Goal: Task Accomplishment & Management: Complete application form

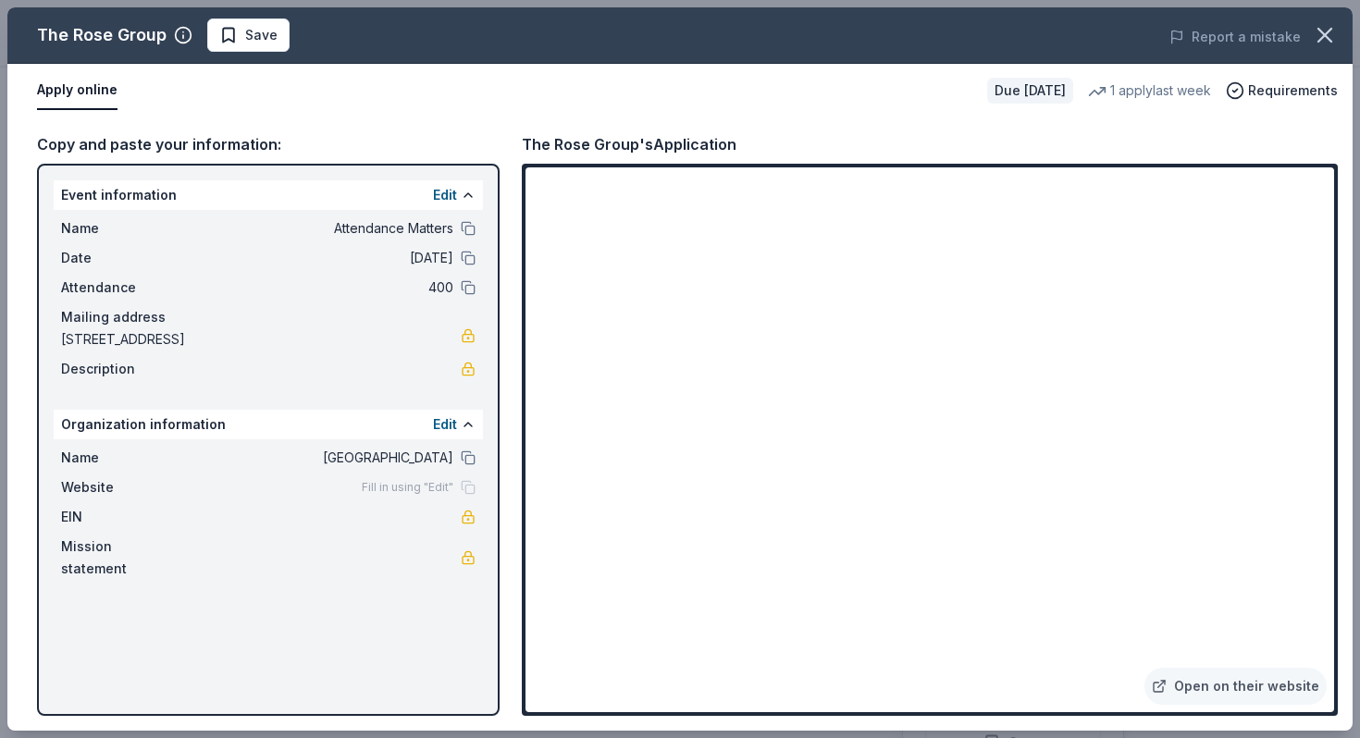
scroll to position [349, 0]
click at [1322, 45] on icon "button" at bounding box center [1324, 35] width 26 height 26
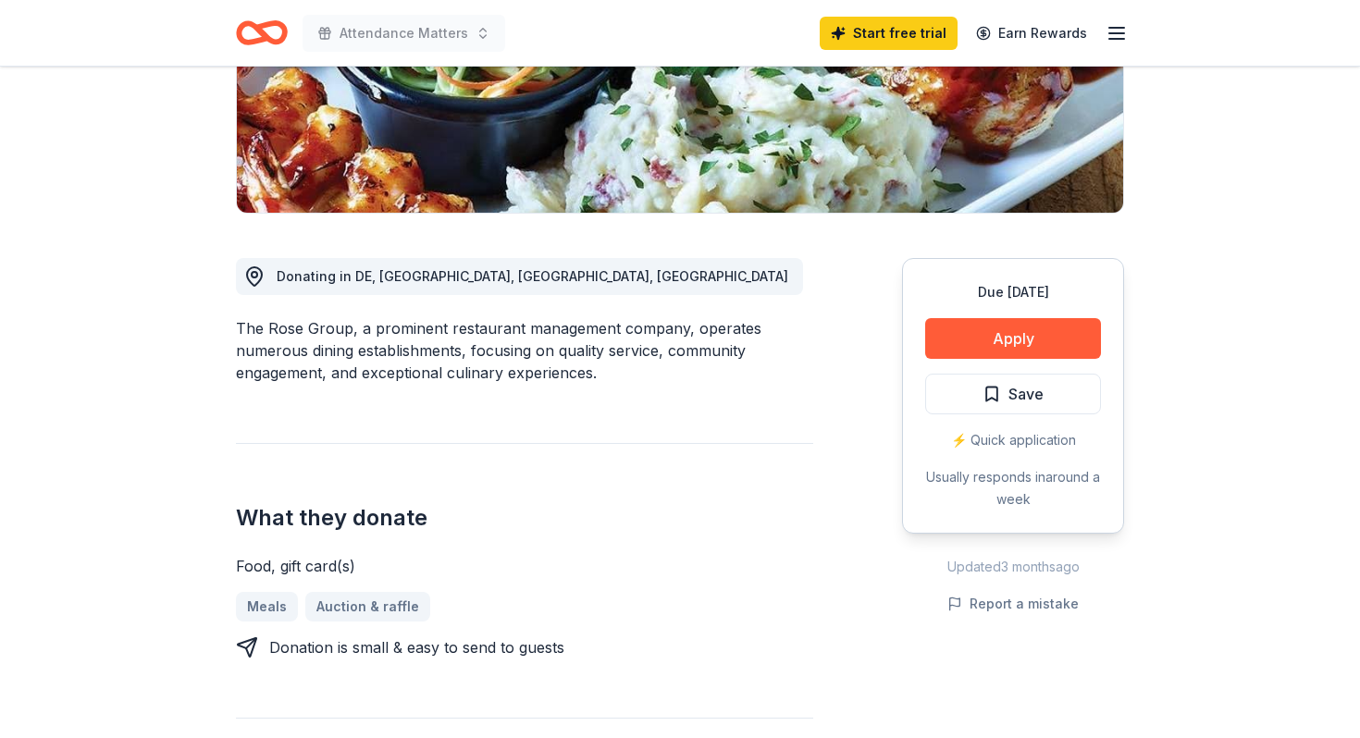
click at [846, 613] on div "Donating in DE, MD, NJ, PA The Rose Group, a prominent restaurant management co…" at bounding box center [680, 559] width 888 height 690
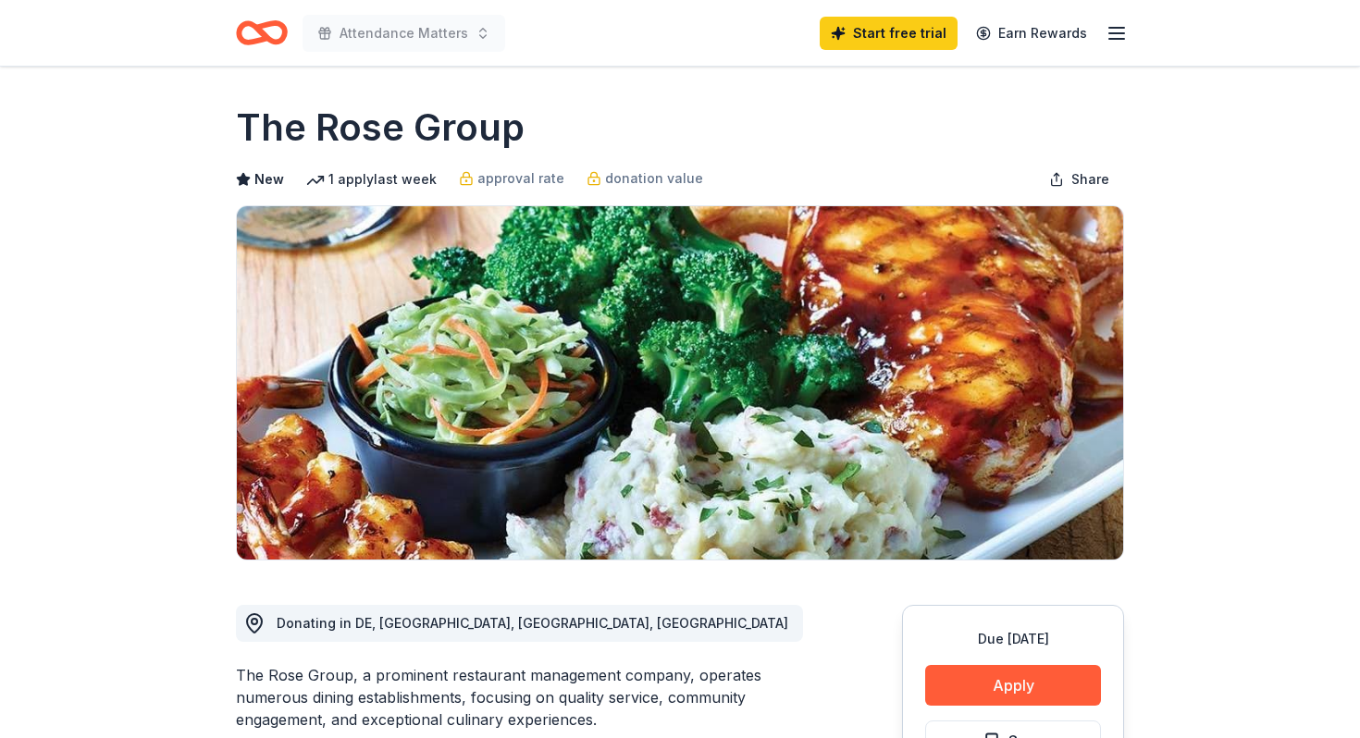
scroll to position [0, 0]
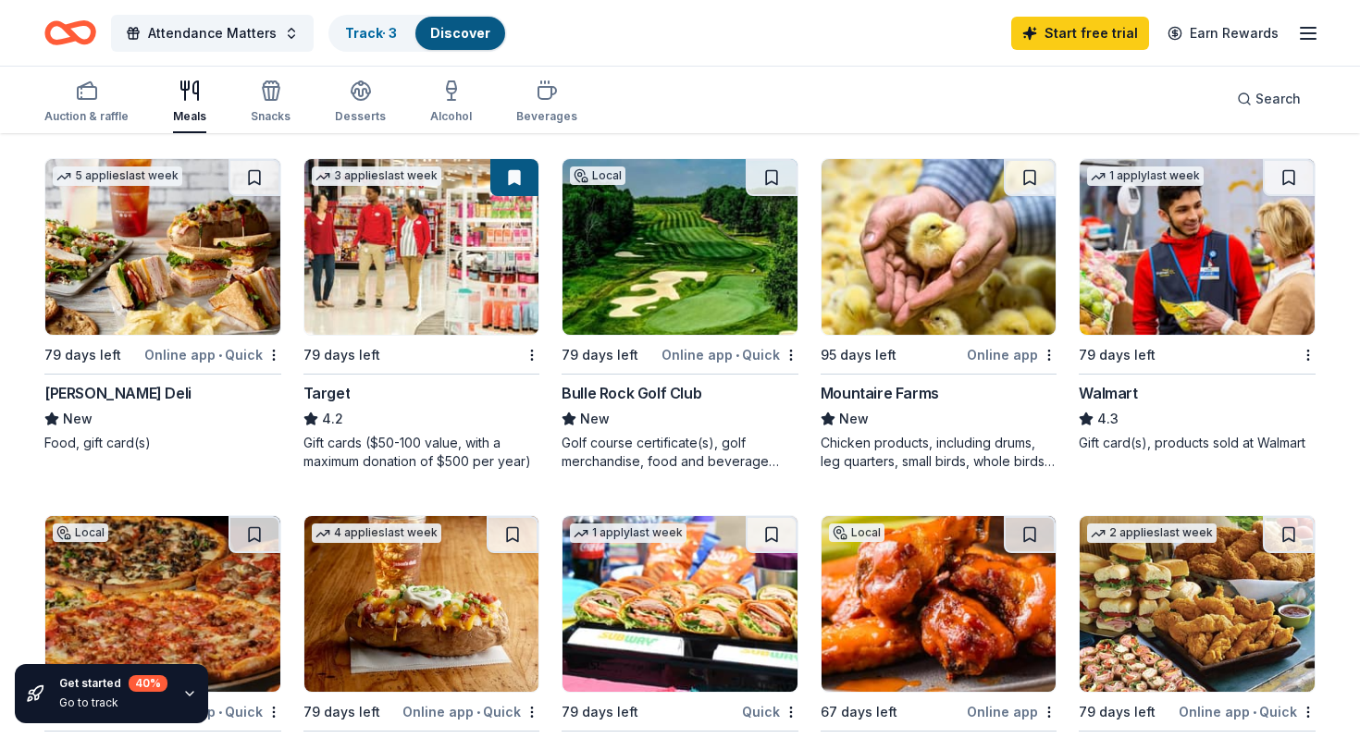
scroll to position [899, 0]
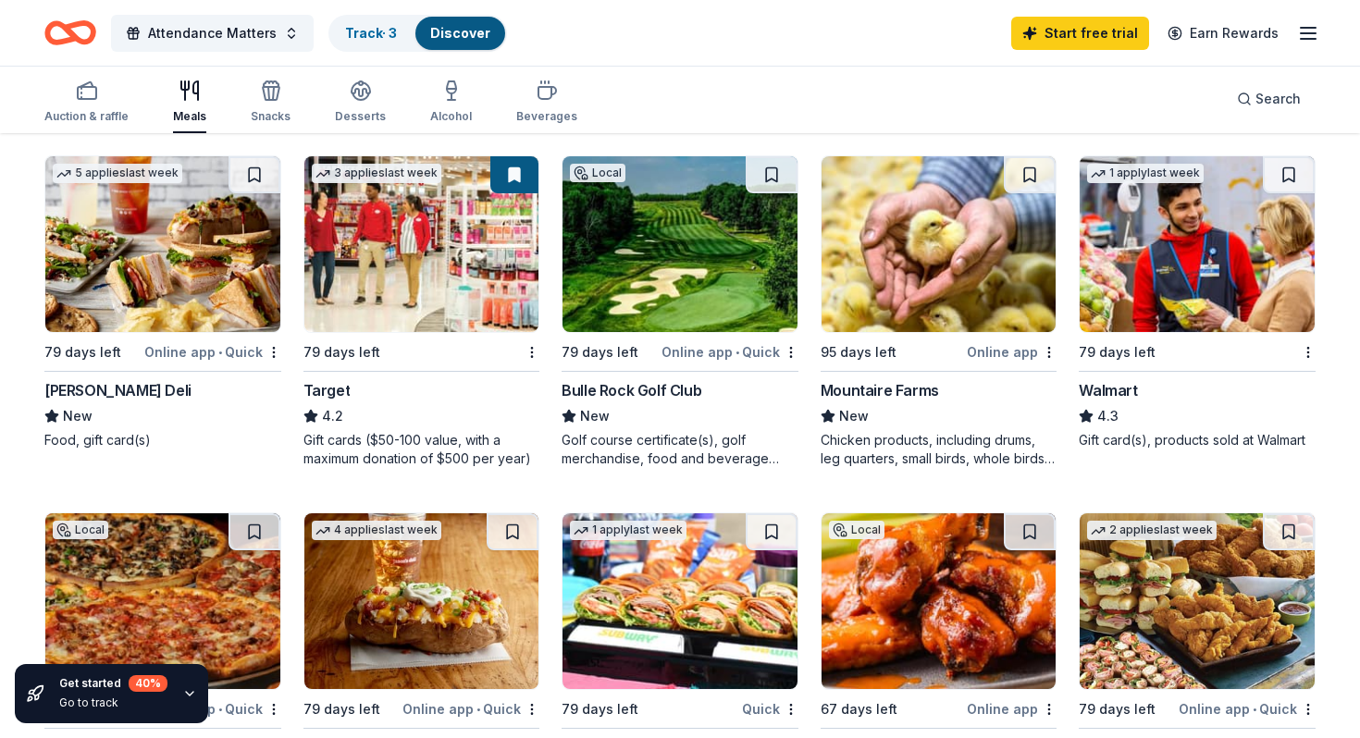
click at [980, 318] on img at bounding box center [938, 244] width 235 height 176
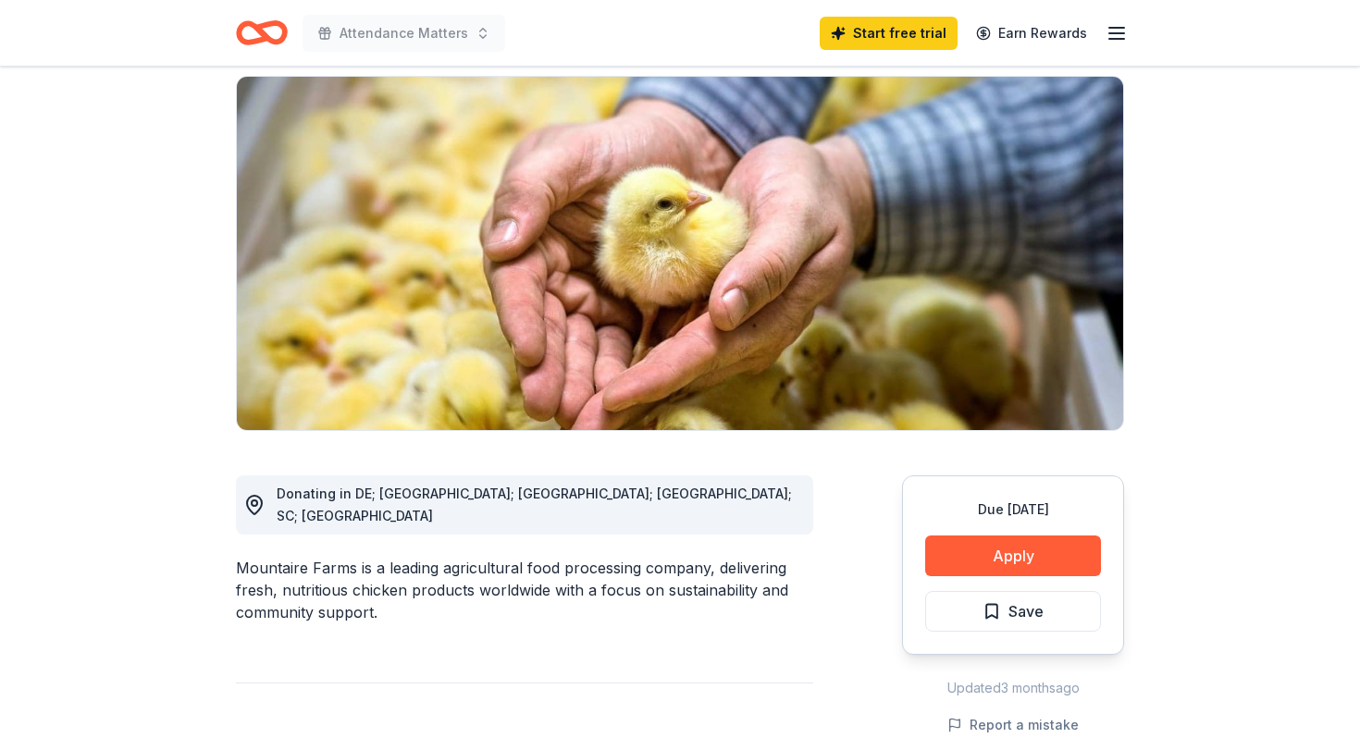
scroll to position [122, 0]
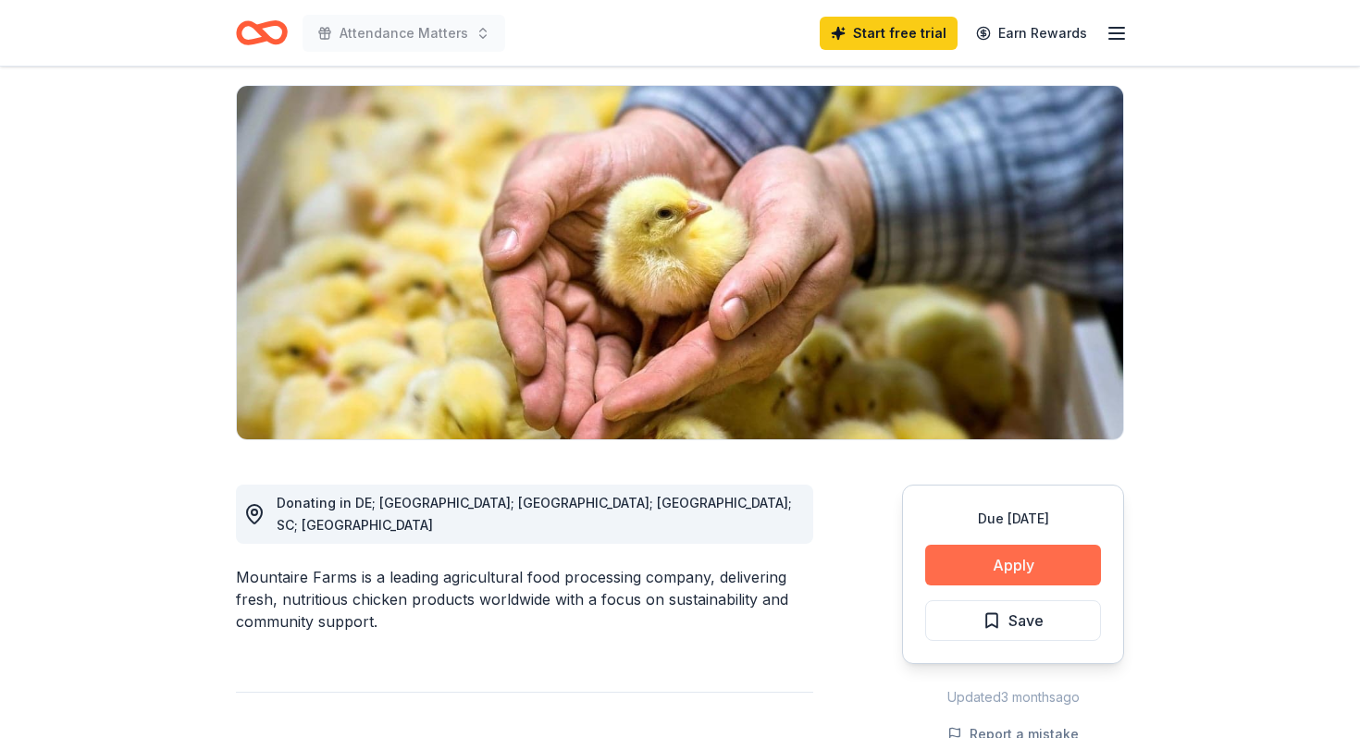
click at [1065, 563] on button "Apply" at bounding box center [1013, 565] width 176 height 41
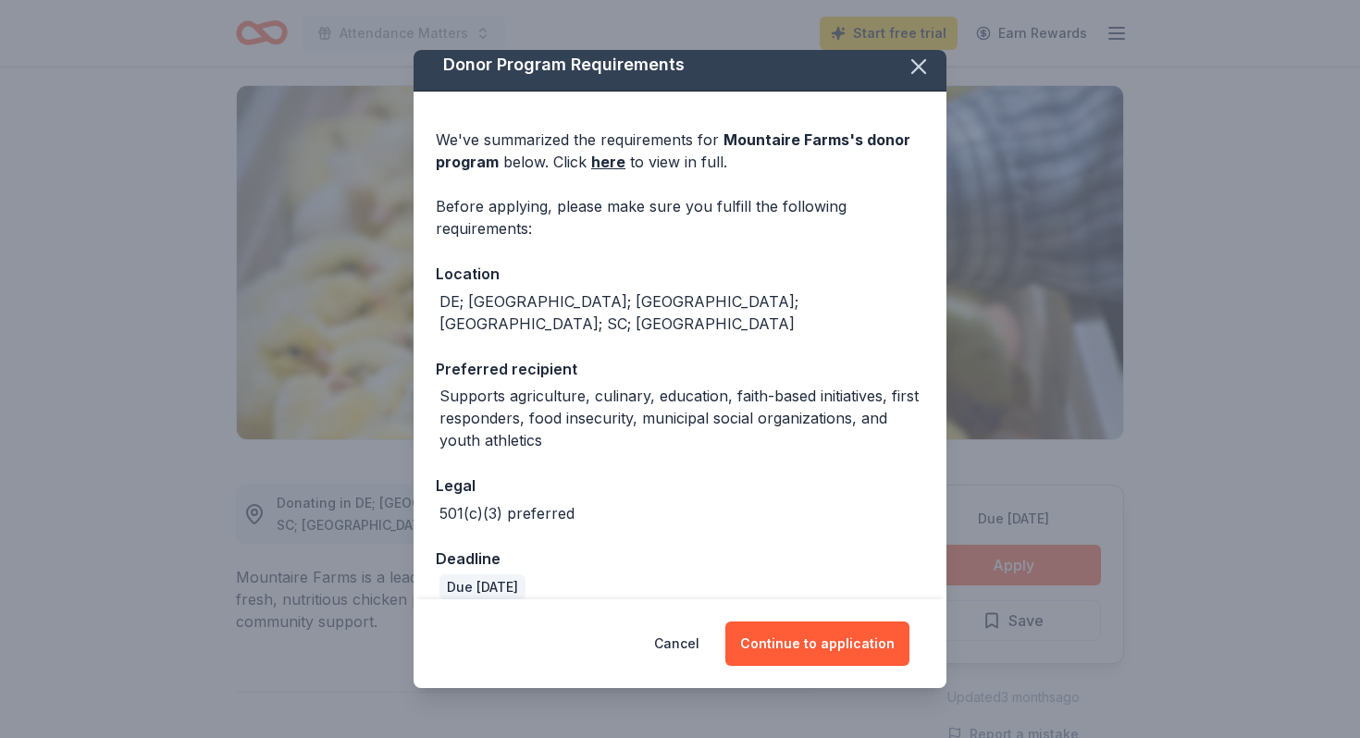
scroll to position [12, 0]
click at [921, 69] on icon "button" at bounding box center [918, 65] width 13 height 13
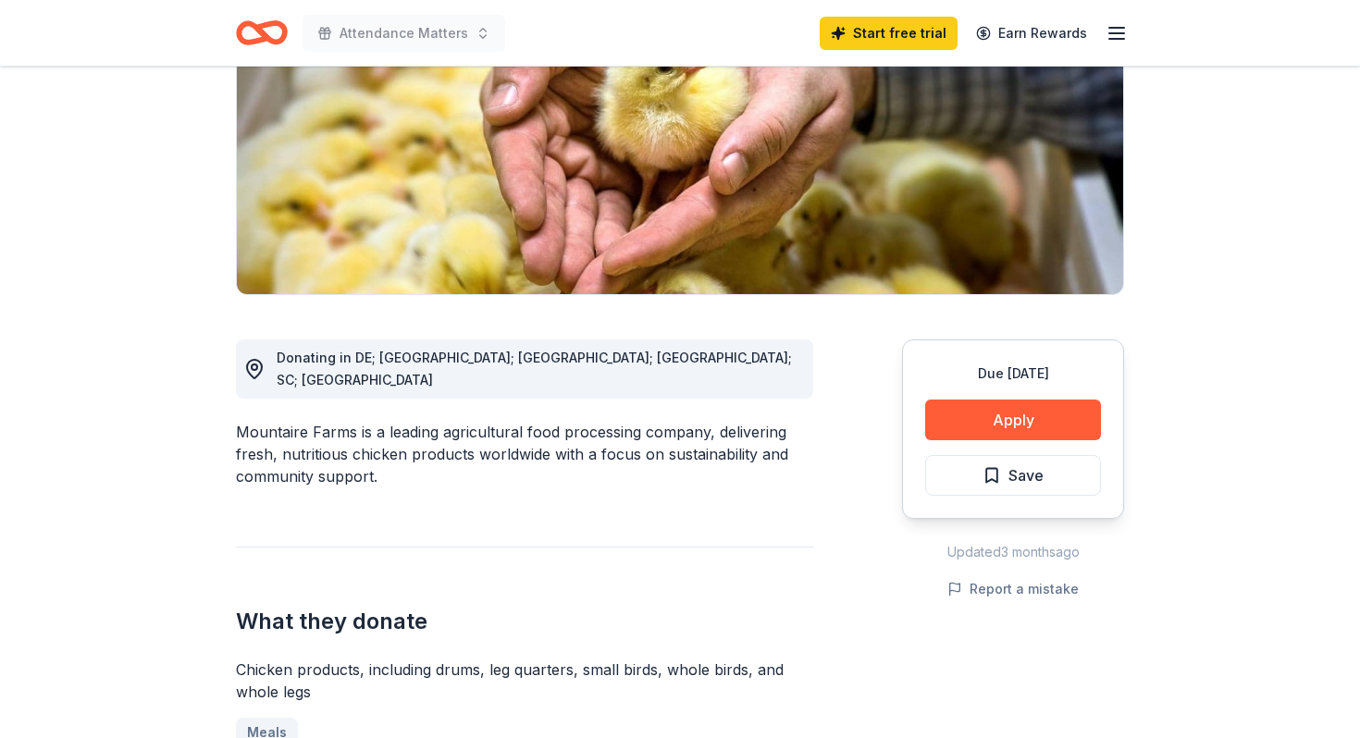
scroll to position [268, 0]
drag, startPoint x: 227, startPoint y: 412, endPoint x: 323, endPoint y: 411, distance: 96.2
click at [323, 420] on div "Mountaire Farms is a leading agricultural food processing company, delivering f…" at bounding box center [524, 453] width 577 height 67
click at [350, 420] on div "Mountaire Farms is a leading agricultural food processing company, delivering f…" at bounding box center [524, 453] width 577 height 67
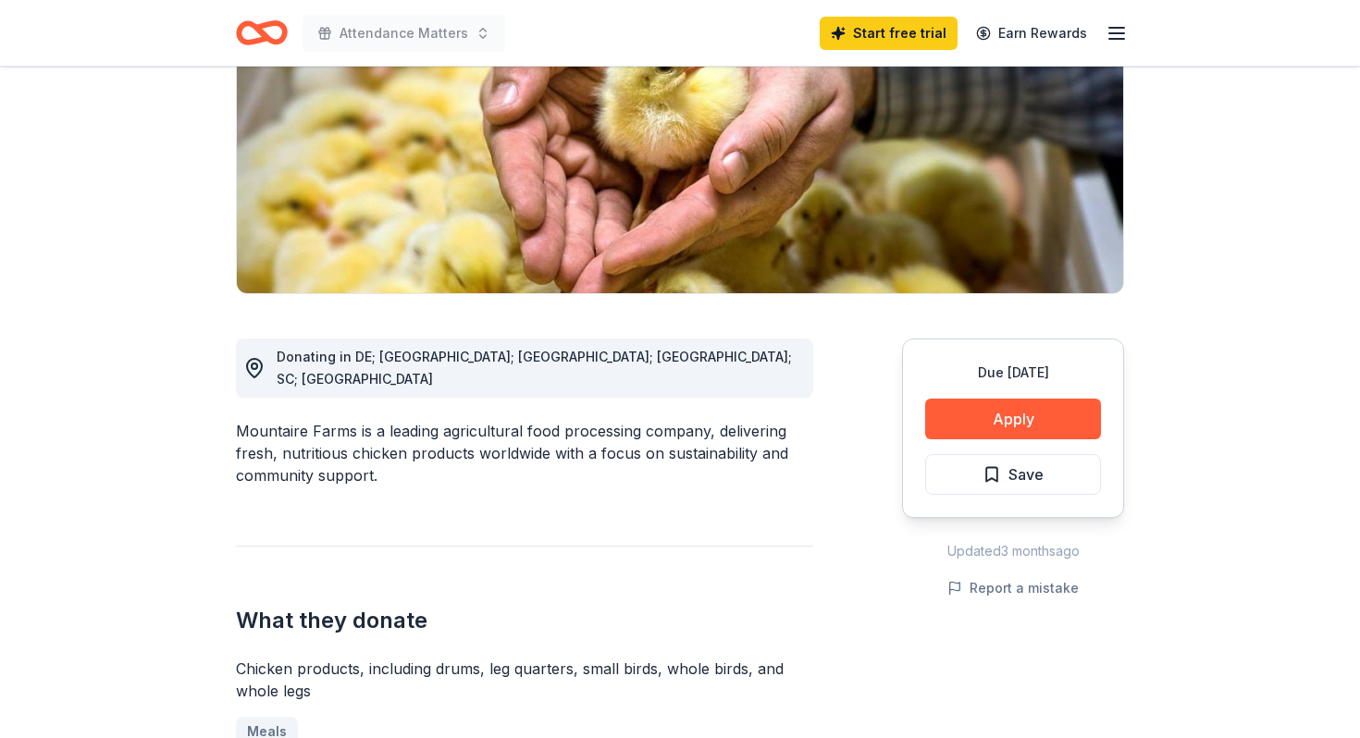
click at [347, 420] on div "Mountaire Farms is a leading agricultural food processing company, delivering f…" at bounding box center [524, 453] width 577 height 67
click at [348, 420] on div "Mountaire Farms is a leading agricultural food processing company, delivering f…" at bounding box center [524, 453] width 577 height 67
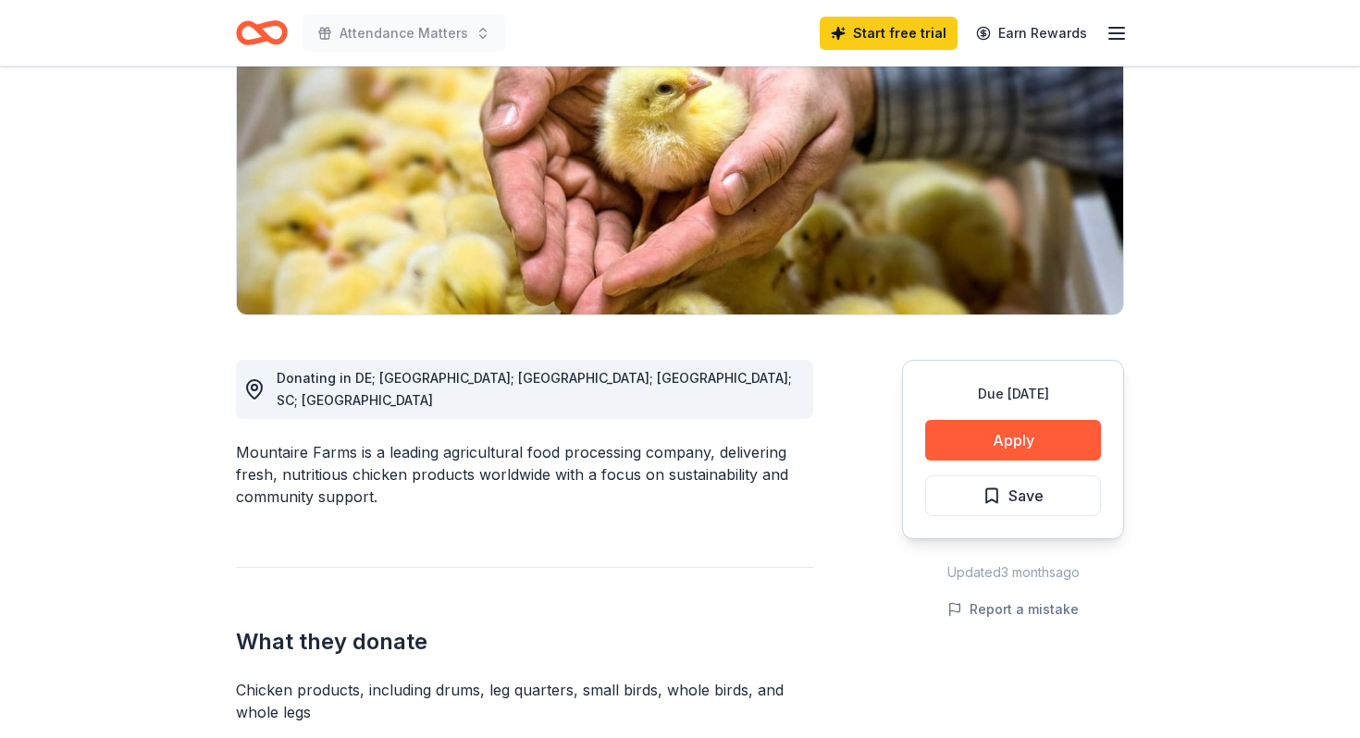
scroll to position [274, 0]
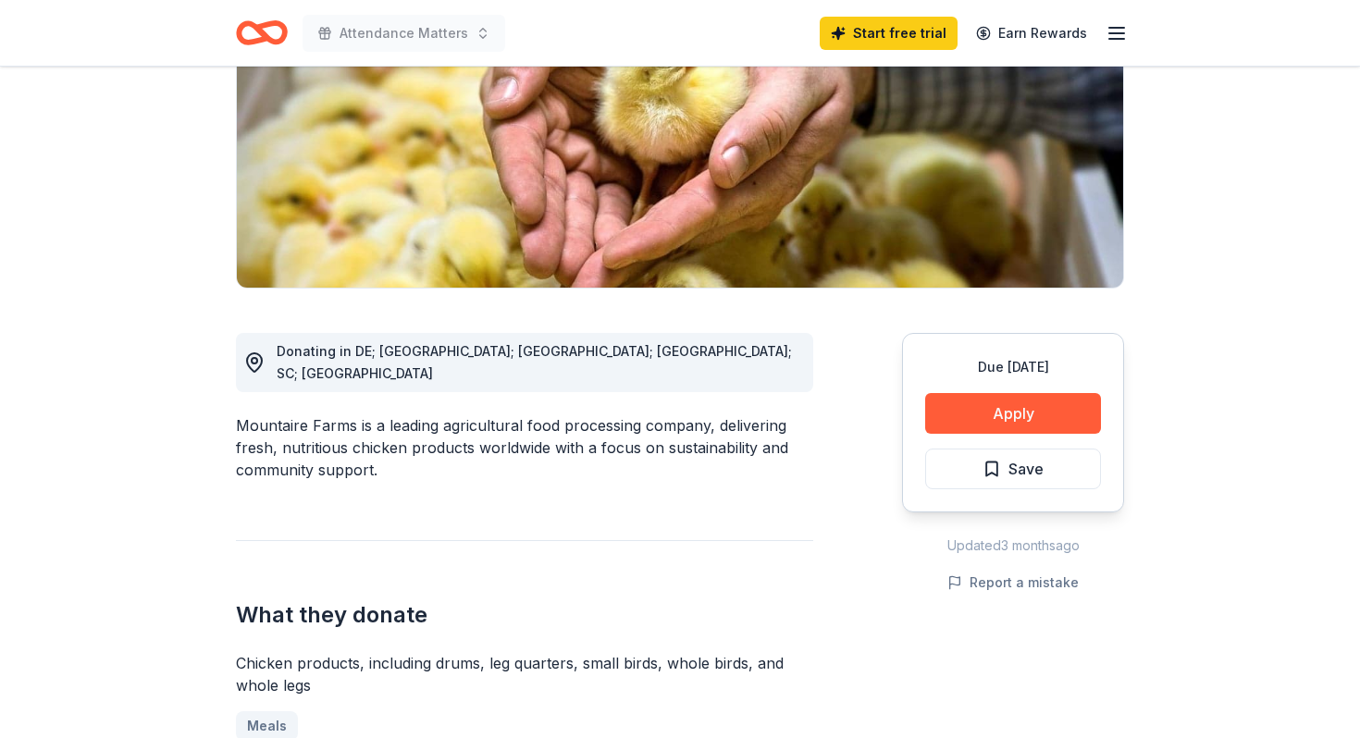
drag, startPoint x: 346, startPoint y: 399, endPoint x: 325, endPoint y: 400, distance: 21.4
click at [325, 414] on div "Mountaire Farms is a leading agricultural food processing company, delivering f…" at bounding box center [524, 447] width 577 height 67
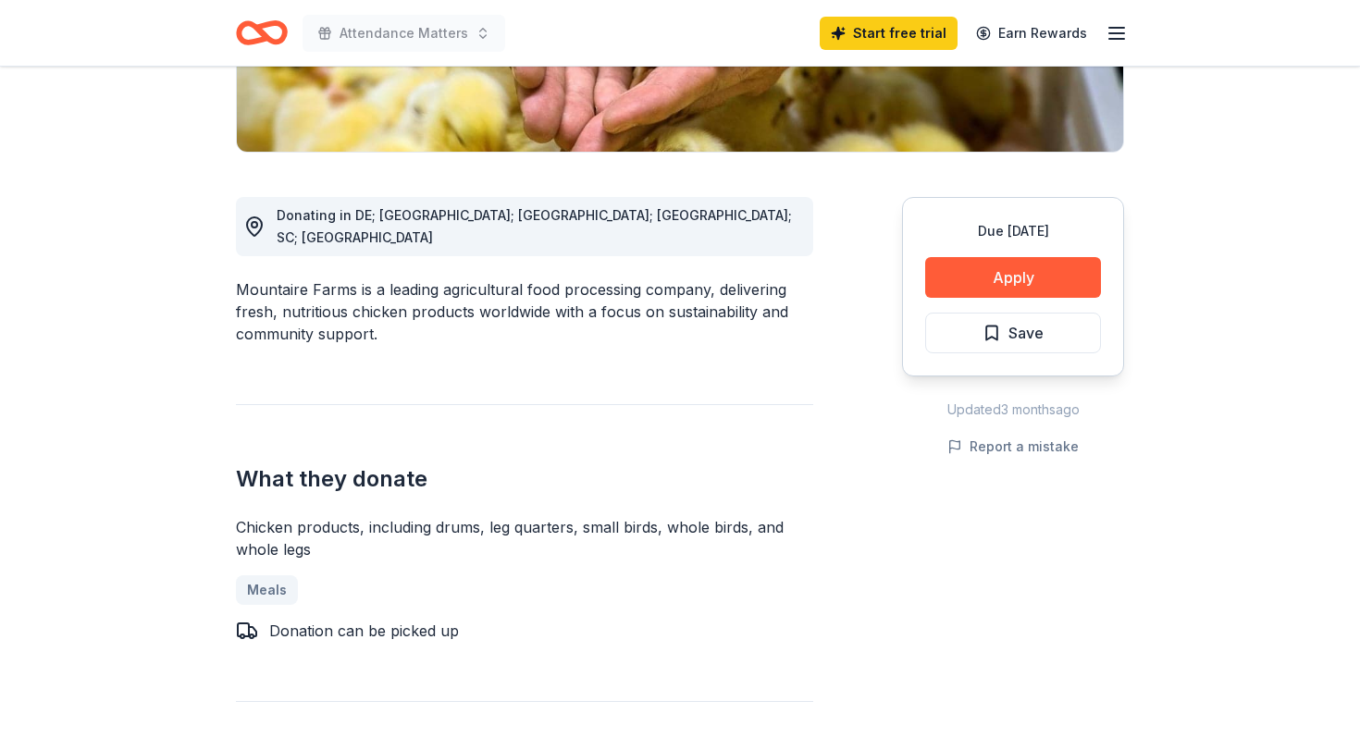
scroll to position [513, 0]
